Goal: Check status: Check status

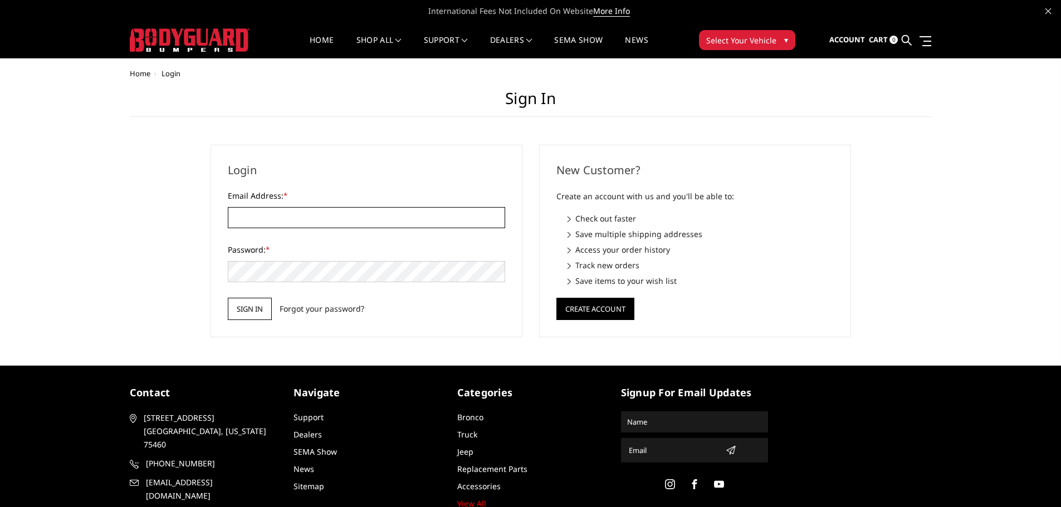
type input "[EMAIL_ADDRESS][DOMAIN_NAME]"
click at [252, 311] on input "Sign in" at bounding box center [250, 309] width 44 height 22
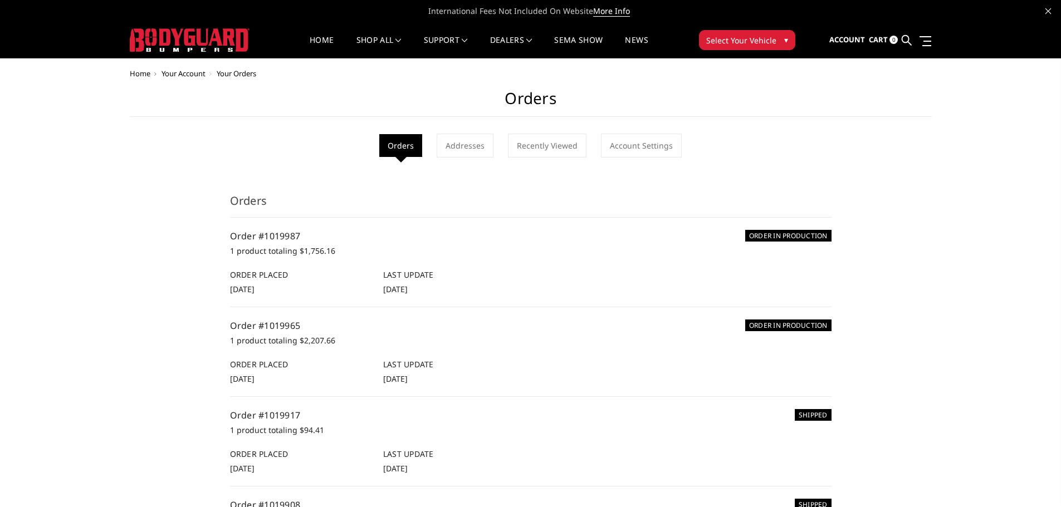
scroll to position [56, 0]
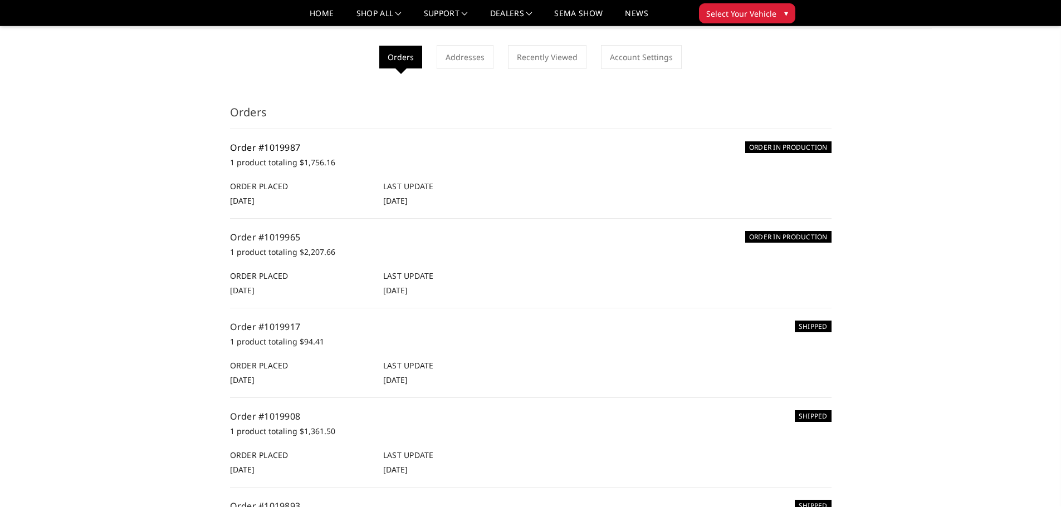
click at [253, 147] on link "Order #1019987" at bounding box center [265, 147] width 71 height 12
